Goal: Find specific page/section: Find specific page/section

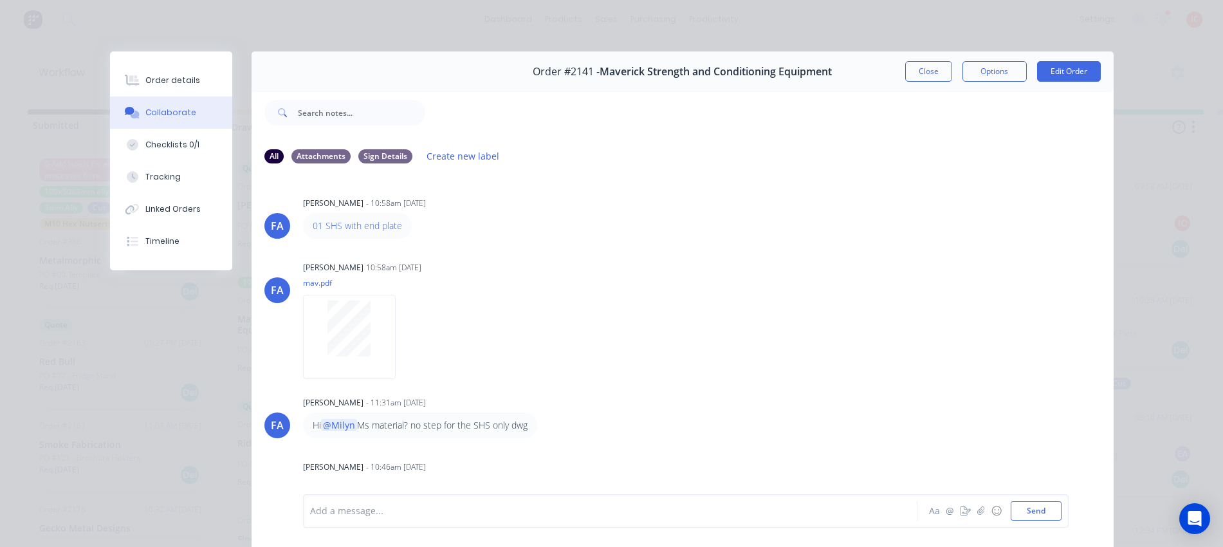
click at [935, 73] on button "Close" at bounding box center [928, 71] width 47 height 21
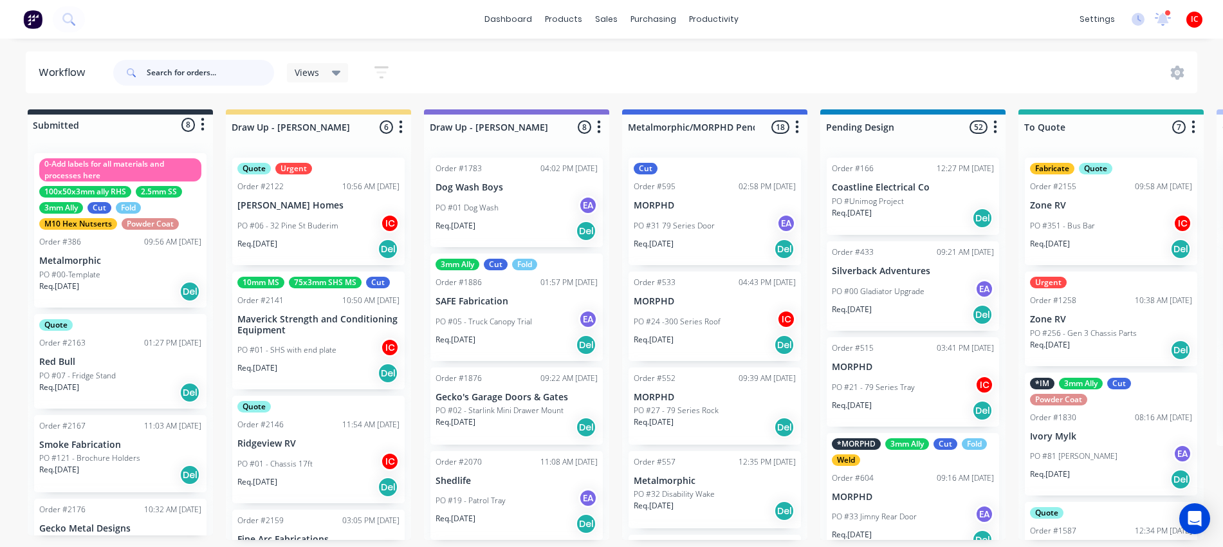
click at [214, 80] on input "text" at bounding box center [210, 73] width 127 height 26
type input "[PERSON_NAME]"
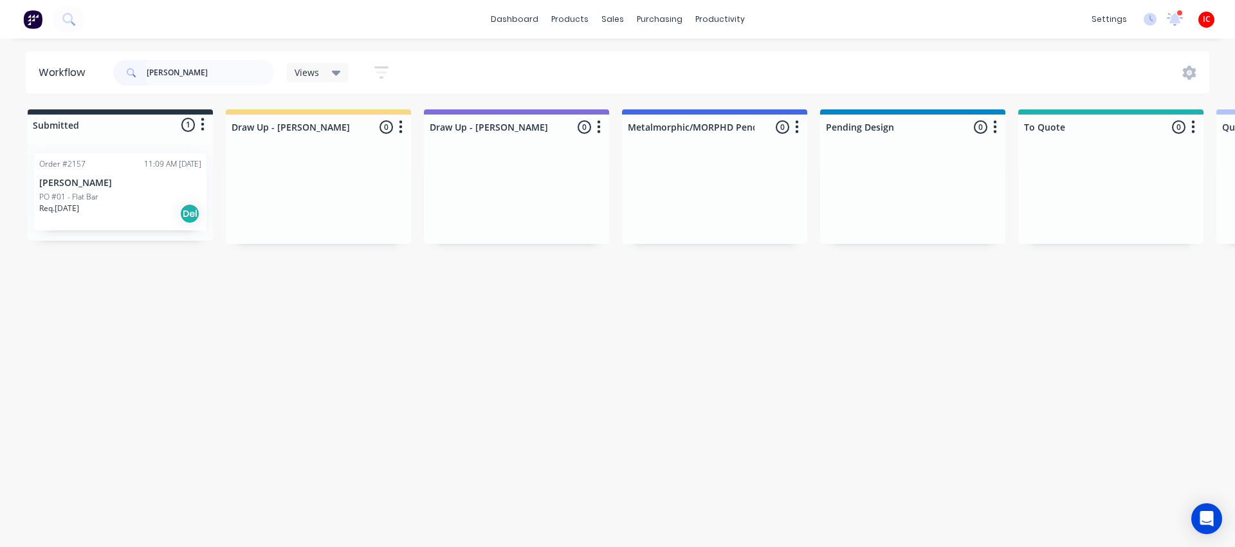
click at [147, 186] on p "[PERSON_NAME]" at bounding box center [120, 183] width 162 height 11
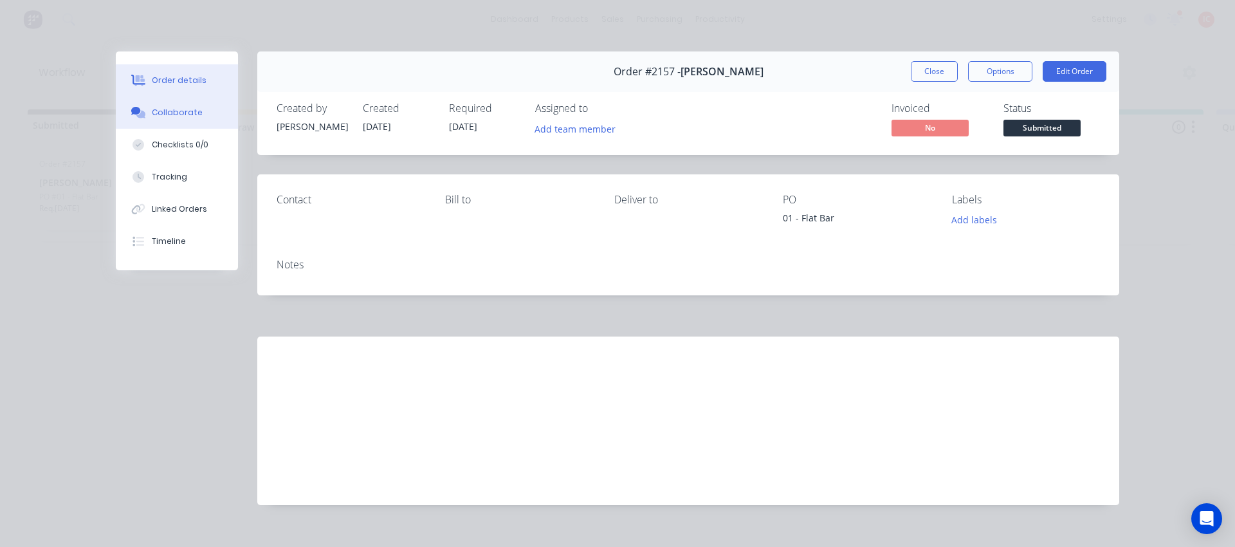
click at [170, 114] on div "Collaborate" at bounding box center [177, 113] width 51 height 12
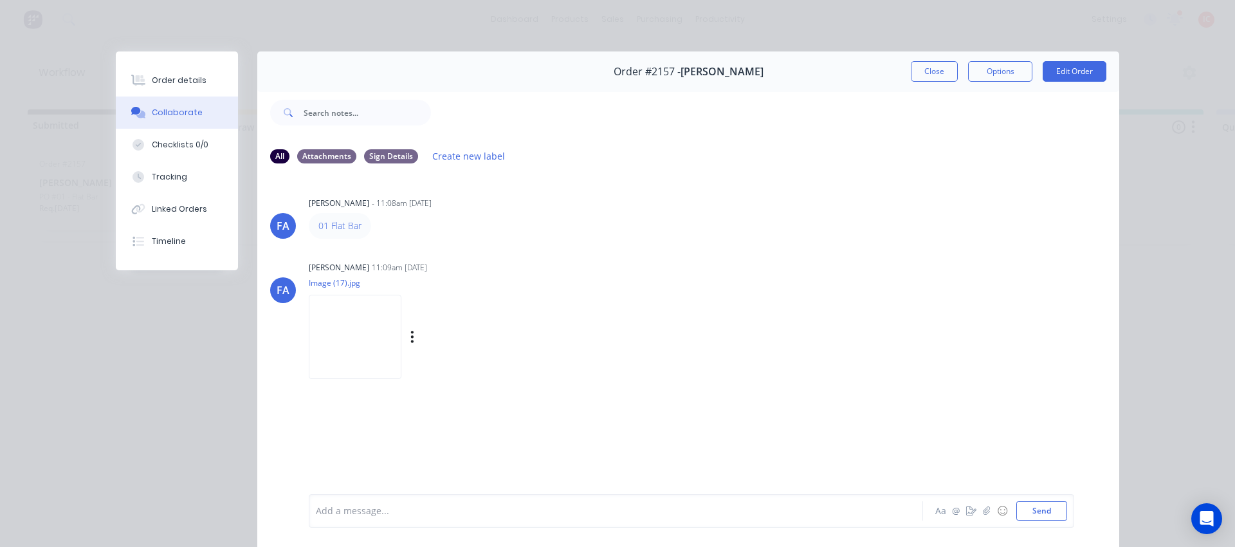
click at [334, 349] on img at bounding box center [355, 337] width 93 height 84
click at [165, 75] on div "Order details" at bounding box center [179, 81] width 55 height 12
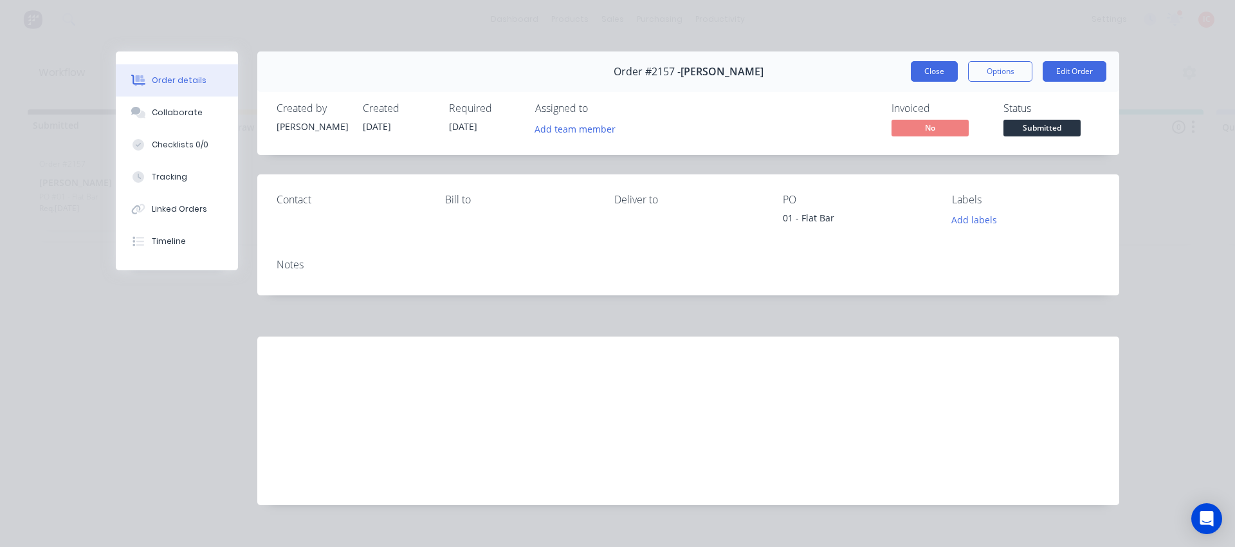
click at [930, 68] on button "Close" at bounding box center [934, 71] width 47 height 21
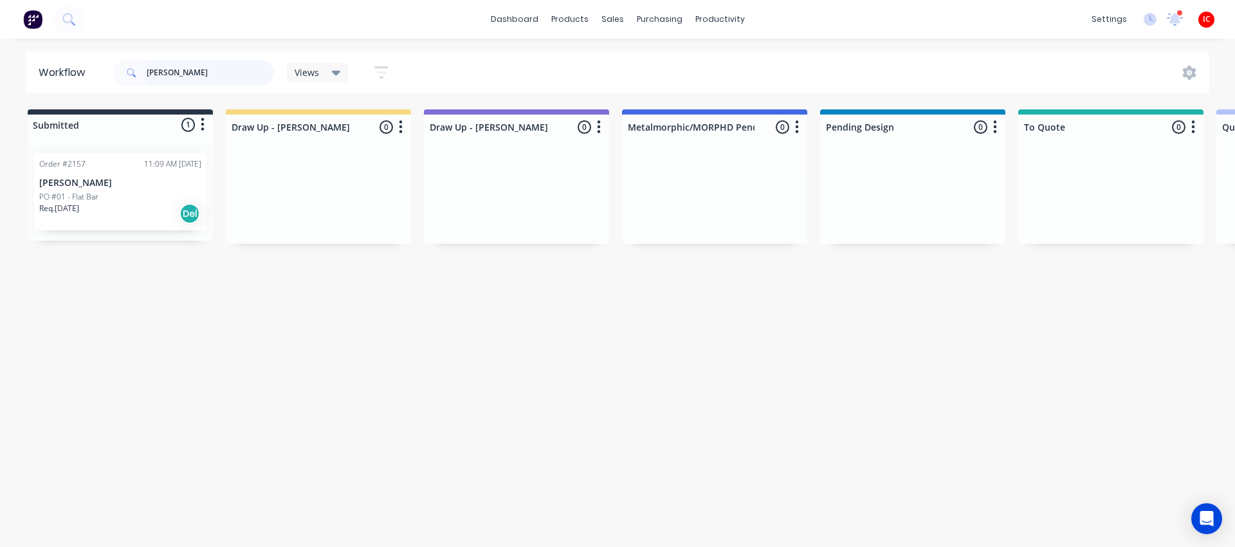
drag, startPoint x: 227, startPoint y: 66, endPoint x: 0, endPoint y: 77, distance: 227.3
click at [0, 77] on div "Workflow [PERSON_NAME] Views Save new view None (Default) edit [PERSON_NAME] ed…" at bounding box center [617, 72] width 1235 height 42
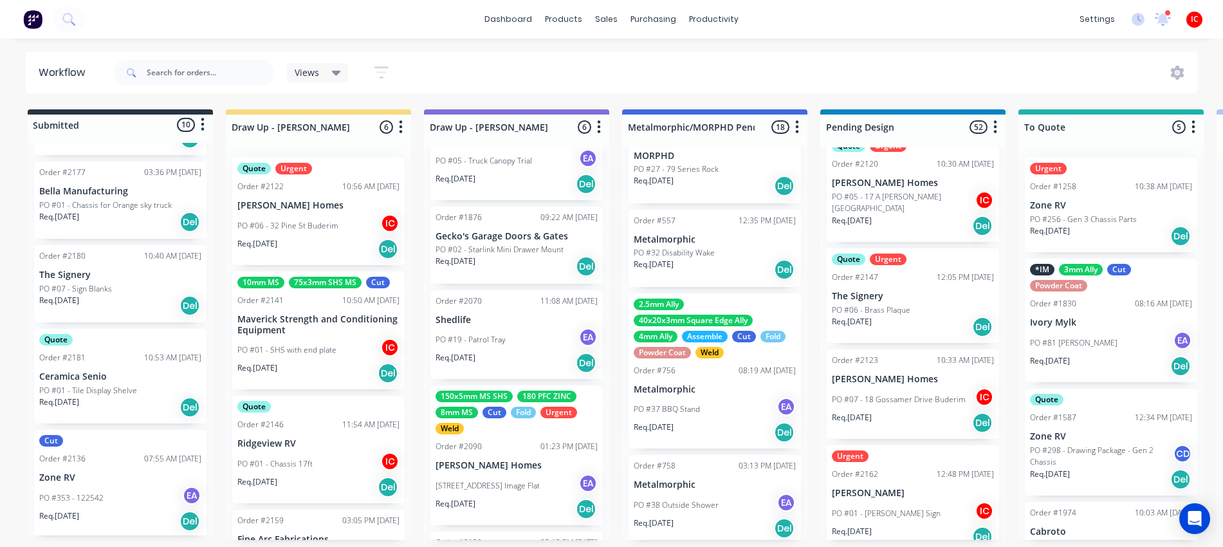
scroll to position [5, 0]
